Goal: Book appointment/travel/reservation

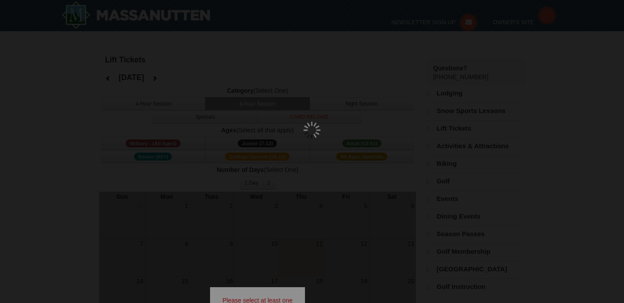
select select "9"
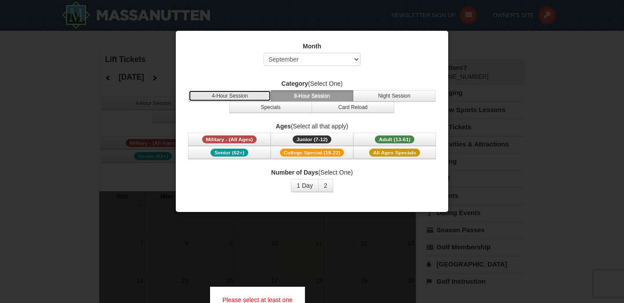
click at [236, 94] on button "4-Hour Session" at bounding box center [229, 95] width 83 height 11
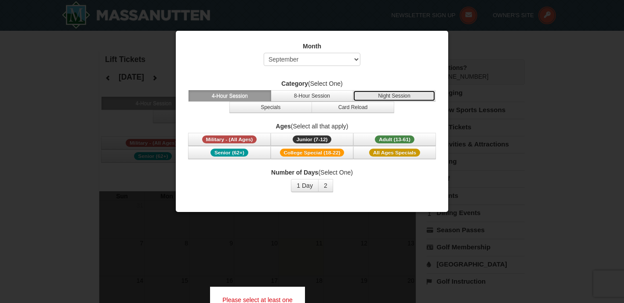
click at [390, 97] on button "Night Session" at bounding box center [394, 95] width 83 height 11
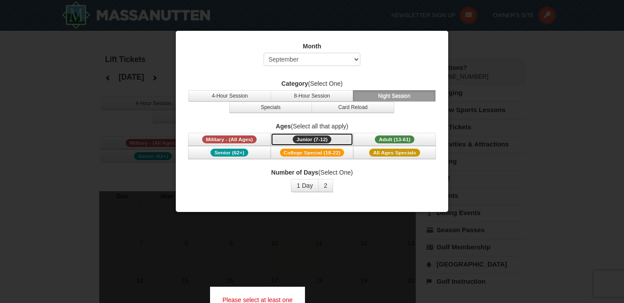
click at [315, 136] on span "Junior (7-12)" at bounding box center [311, 139] width 39 height 8
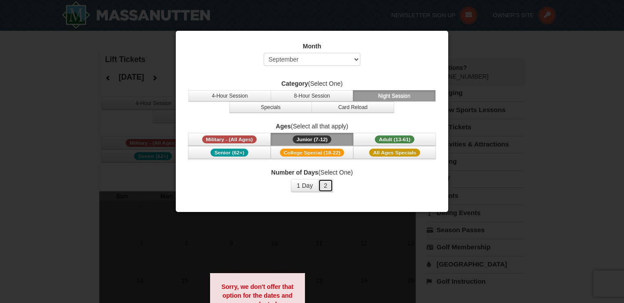
click at [328, 188] on button "2" at bounding box center [325, 185] width 15 height 13
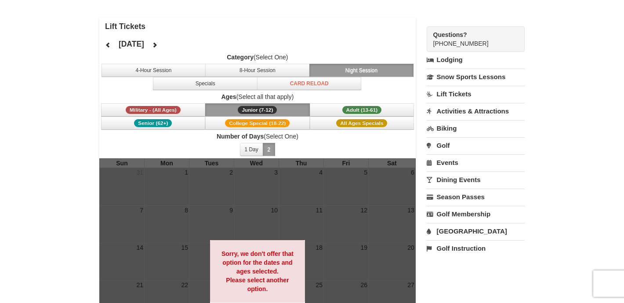
scroll to position [29, 0]
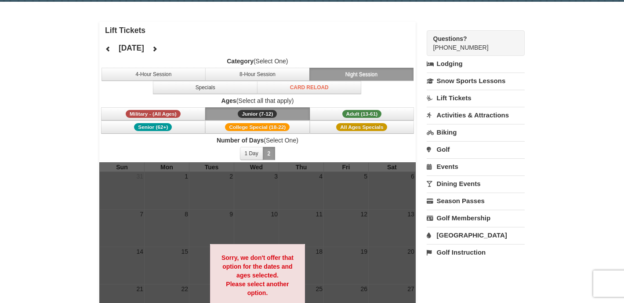
click at [241, 263] on strong "Sorry, we don't offer that option for the dates and ages selected. Please selec…" at bounding box center [257, 275] width 72 height 42
click at [158, 47] on icon at bounding box center [154, 49] width 6 height 6
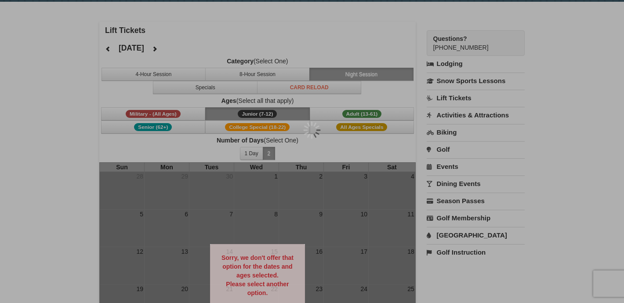
click at [189, 47] on div at bounding box center [312, 151] width 624 height 303
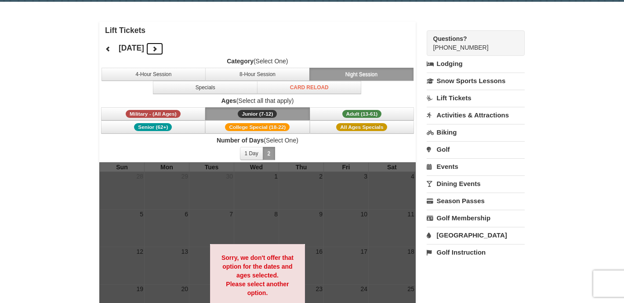
click at [158, 48] on icon at bounding box center [154, 49] width 6 height 6
click at [158, 49] on icon at bounding box center [154, 49] width 6 height 6
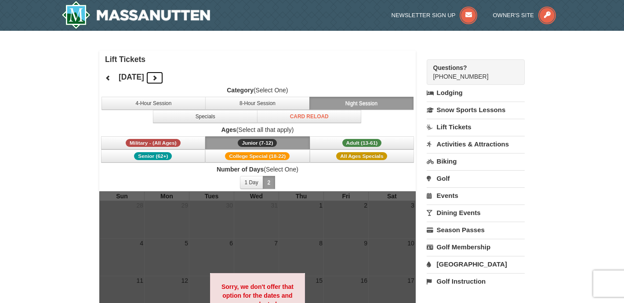
scroll to position [1, 0]
